Goal: Download file/media

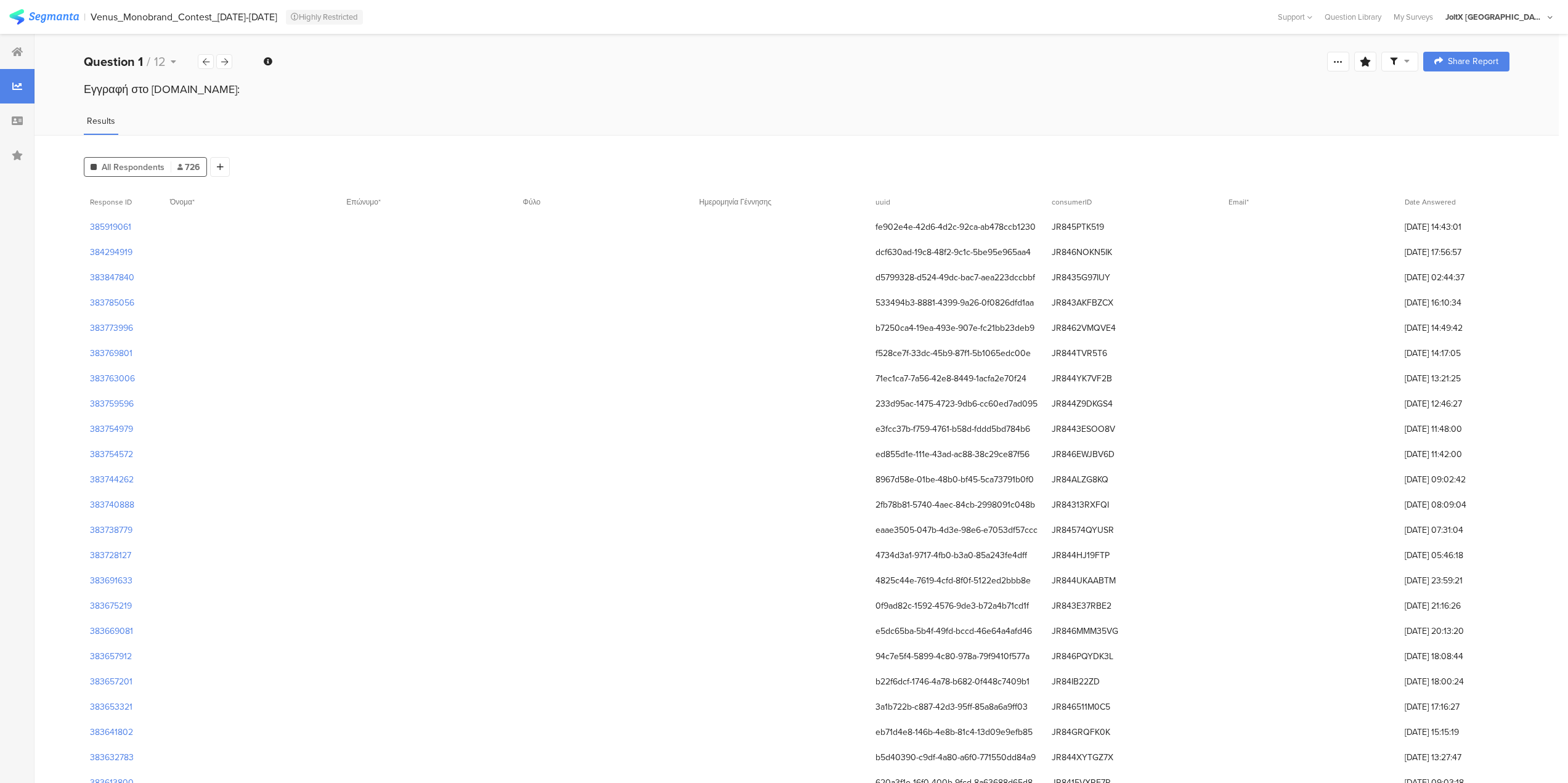
click at [1464, 23] on section "| Venus_Monobrand_Contest_26jul-02Sep24 Highly Restricted Help Center Live Chat…" at bounding box center [784, 17] width 1568 height 34
click at [1439, 19] on div "My Surveys" at bounding box center [1413, 17] width 52 height 12
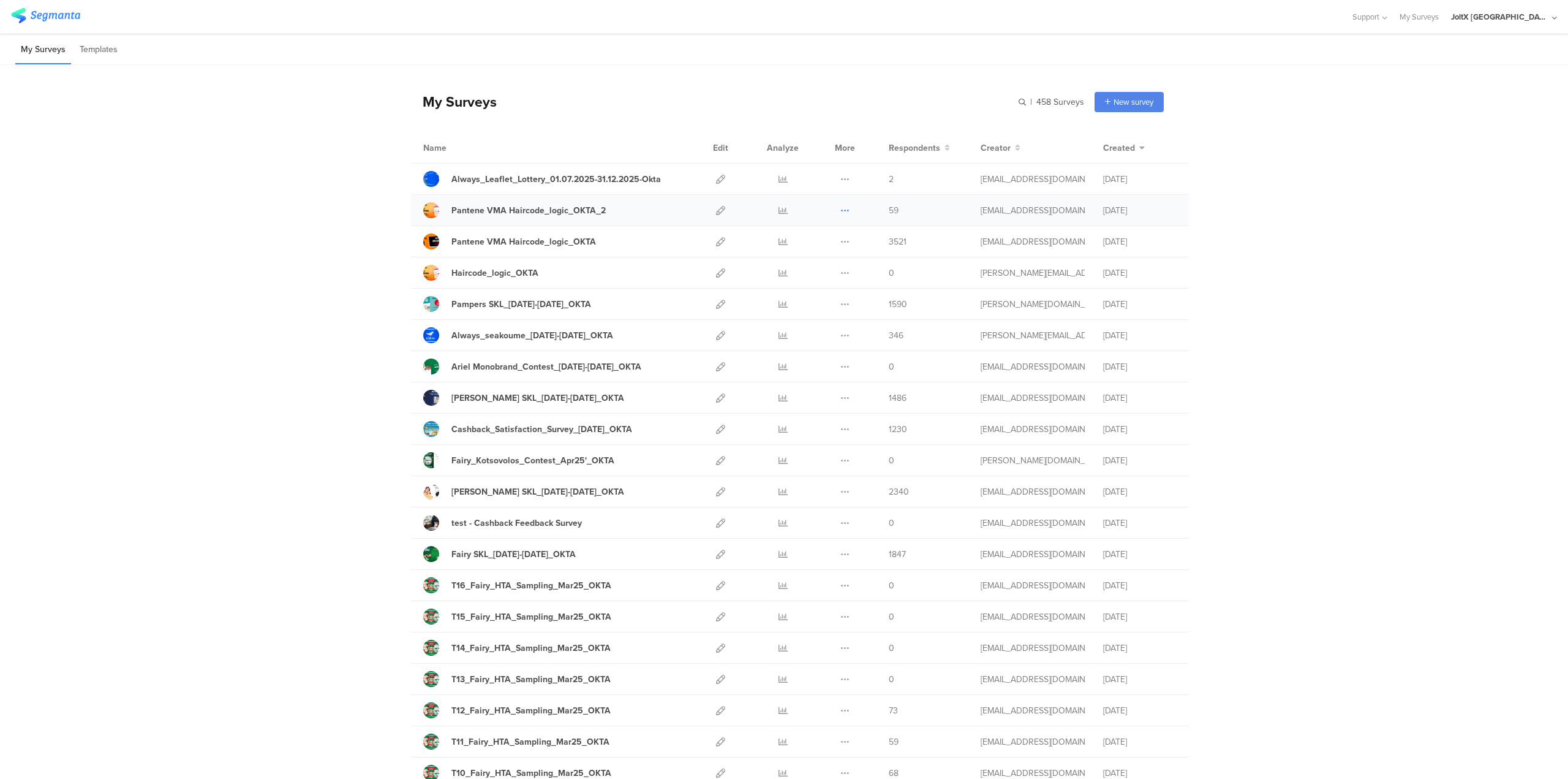
click at [841, 210] on icon at bounding box center [845, 210] width 9 height 9
click at [816, 262] on link "Export" at bounding box center [820, 263] width 67 height 22
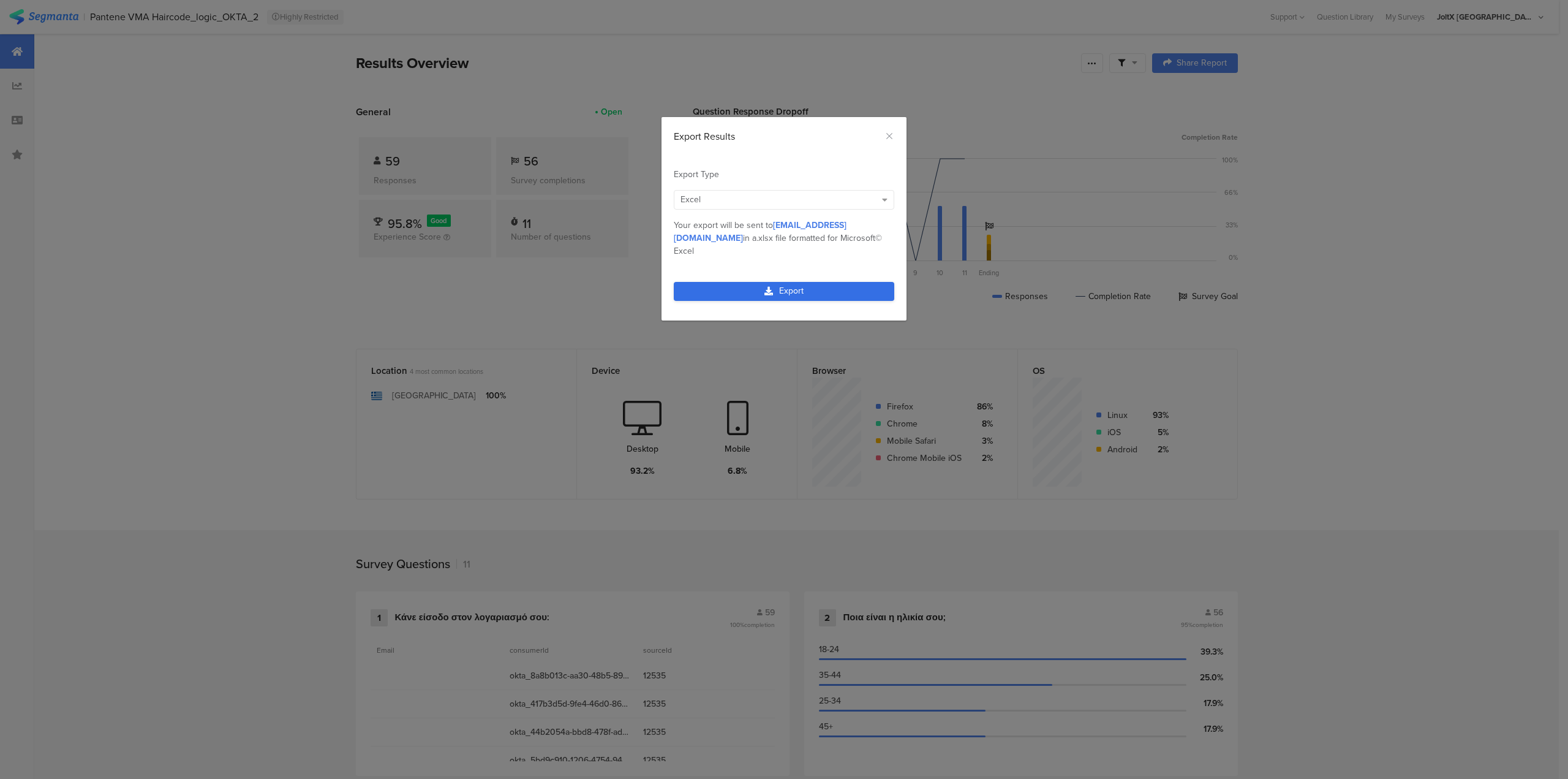
click at [733, 282] on link "Export" at bounding box center [784, 291] width 221 height 19
